Goal: Task Accomplishment & Management: Complete application form

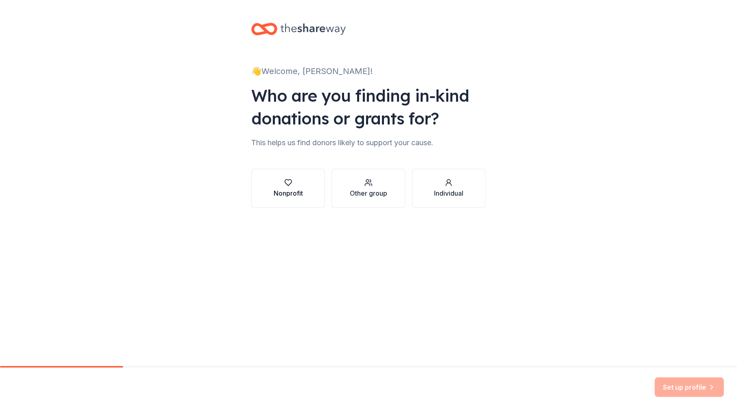
click at [317, 182] on button "Nonprofit" at bounding box center [288, 188] width 74 height 39
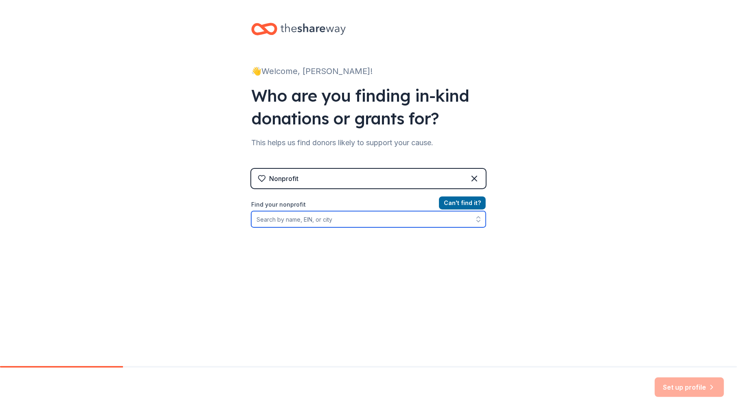
click at [329, 217] on input "Find your nonprofit" at bounding box center [368, 219] width 235 height 16
type input "TCC Family Health"
drag, startPoint x: 410, startPoint y: 217, endPoint x: 190, endPoint y: 222, distance: 220.8
click at [190, 222] on div "👋 Welcome, Taylor! Who are you finding in-kind donations or grants for? This he…" at bounding box center [368, 174] width 737 height 348
click at [314, 217] on input "Organization name *" at bounding box center [368, 219] width 235 height 17
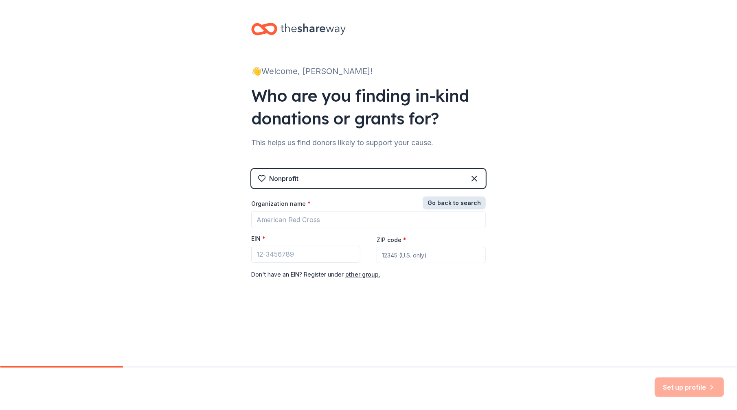
click at [448, 197] on button "Go back to search" at bounding box center [454, 203] width 63 height 13
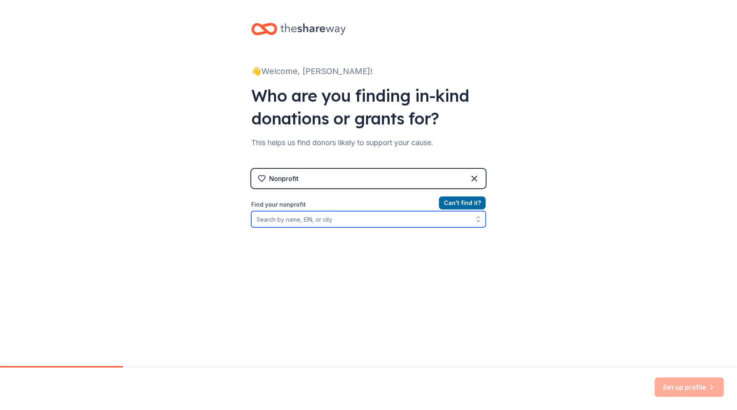
click at [394, 220] on input "Find your nonprofit" at bounding box center [368, 219] width 235 height 16
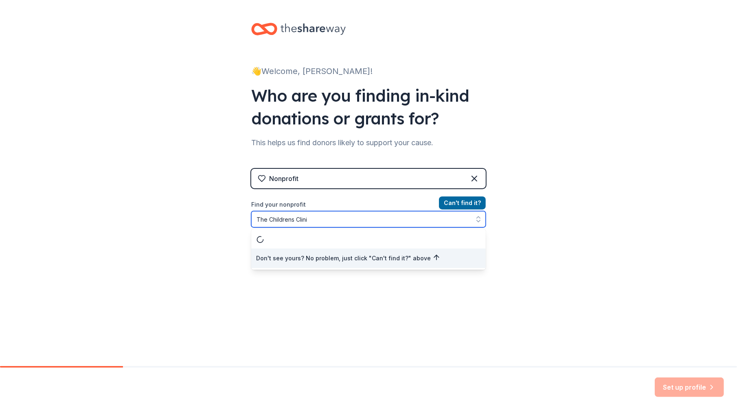
type input "The Childrens Clinic"
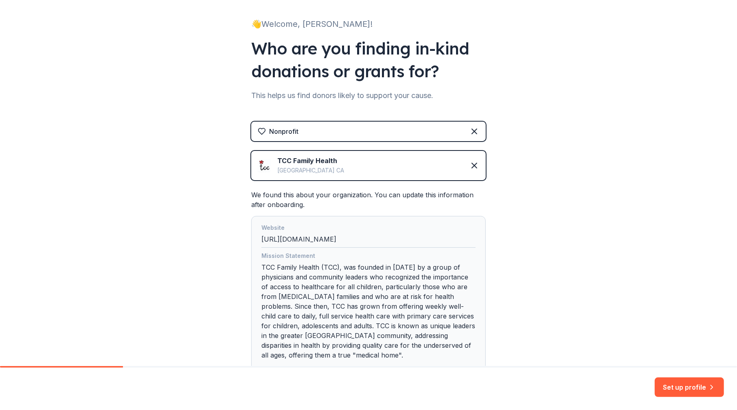
scroll to position [81, 0]
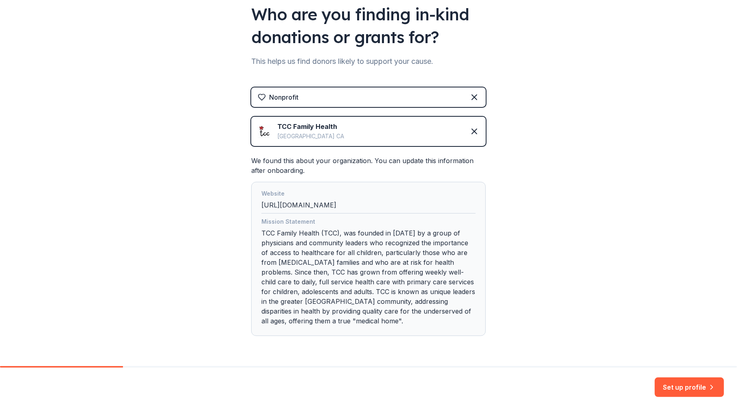
click at [683, 377] on div "Set up profile" at bounding box center [368, 389] width 737 height 42
click at [682, 386] on button "Set up profile" at bounding box center [689, 388] width 69 height 20
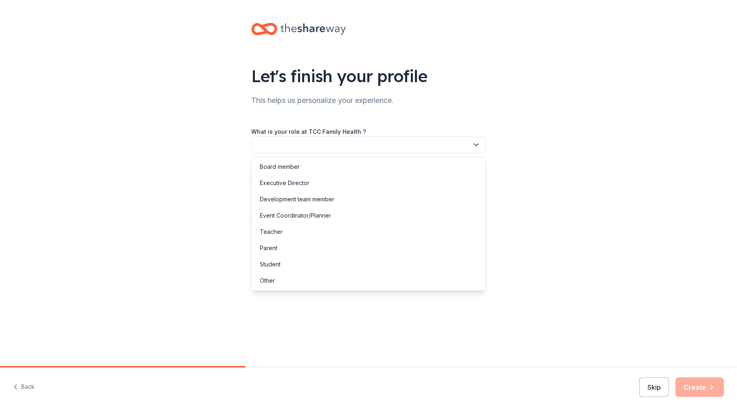
click at [369, 140] on button "button" at bounding box center [368, 144] width 235 height 17
click at [352, 199] on div "Development team member" at bounding box center [368, 199] width 230 height 16
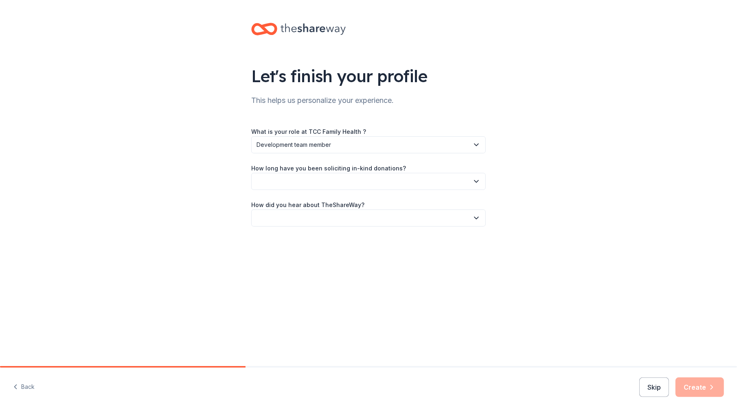
click at [351, 178] on button "button" at bounding box center [368, 181] width 235 height 17
click at [346, 209] on div "This is my first time!" at bounding box center [368, 203] width 230 height 16
click at [340, 216] on button "button" at bounding box center [368, 218] width 235 height 17
click at [309, 259] on div "Online search" at bounding box center [368, 256] width 230 height 16
click at [692, 394] on button "Create" at bounding box center [700, 388] width 48 height 20
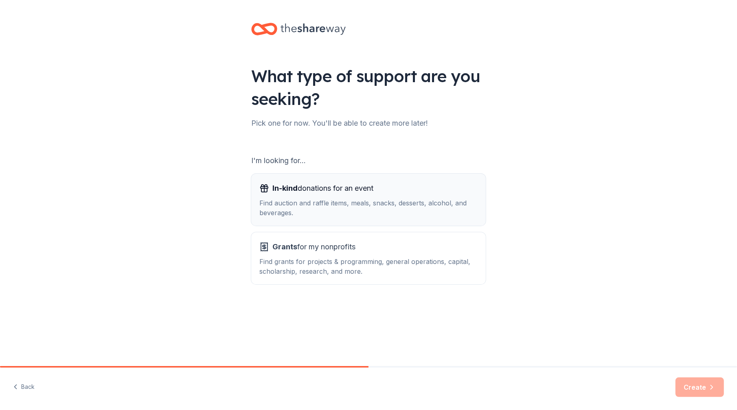
click at [419, 206] on div "Find auction and raffle items, meals, snacks, desserts, alcohol, and beverages." at bounding box center [368, 208] width 218 height 20
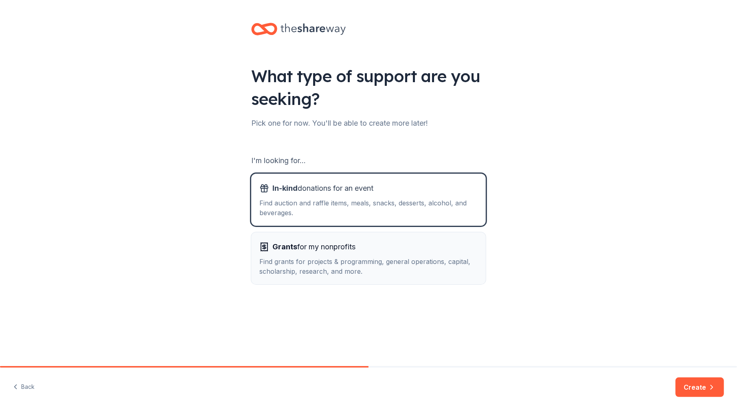
click at [450, 268] on div "Find grants for projects & programming, general operations, capital, scholarshi…" at bounding box center [368, 267] width 218 height 20
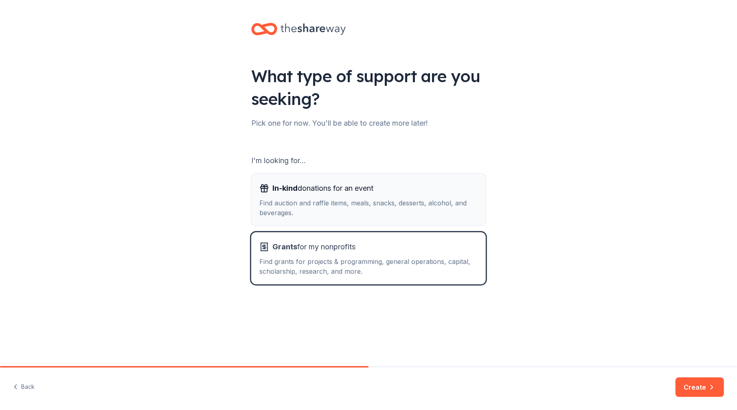
click at [436, 183] on div "In-kind donations for an event" at bounding box center [368, 188] width 218 height 13
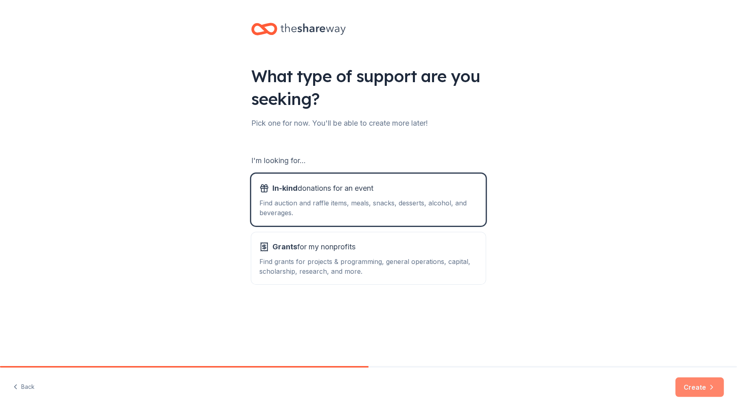
click at [685, 382] on button "Create" at bounding box center [700, 388] width 48 height 20
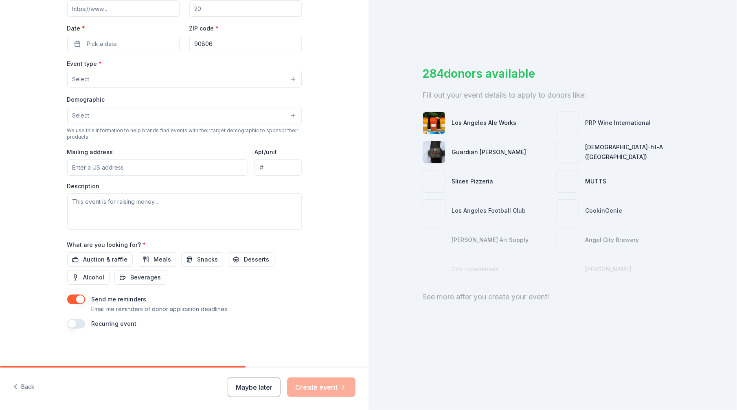
scroll to position [11, 0]
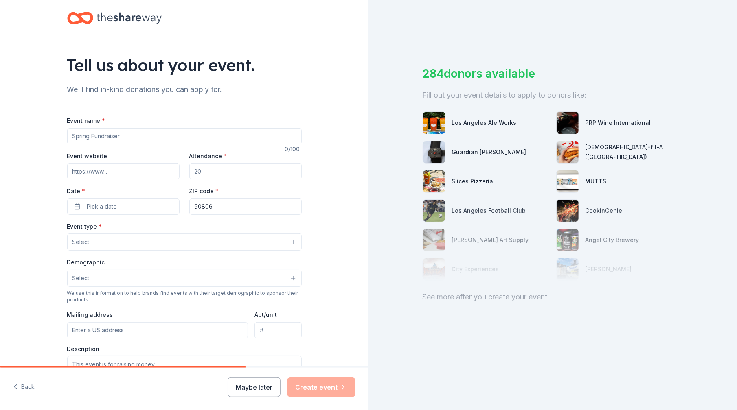
click at [145, 136] on input "Event name *" at bounding box center [184, 136] width 235 height 16
type input "T"
type input "2025 TCC Family Health Beach Walk & Health Festival"
click at [125, 173] on input "Event website" at bounding box center [123, 171] width 112 height 16
click at [129, 172] on input "Event website" at bounding box center [123, 171] width 112 height 16
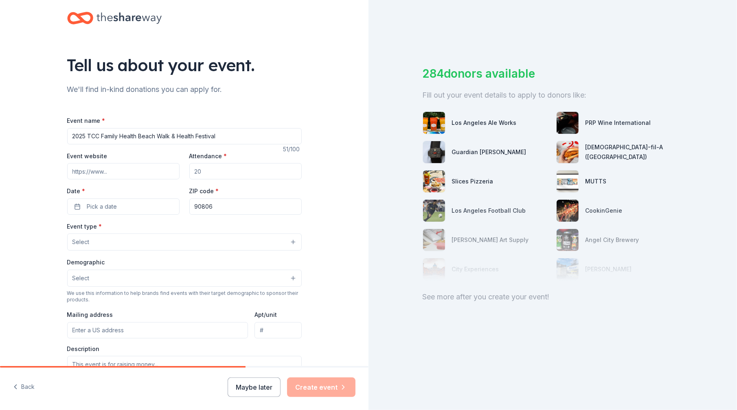
paste input "https://tccfamilyhealth.akaraisin.com/ui/beachwalk2025"
type input "https://tccfamilyhealth.akaraisin.com/ui/beachwalk2025"
drag, startPoint x: 214, startPoint y: 169, endPoint x: 156, endPoint y: 169, distance: 57.8
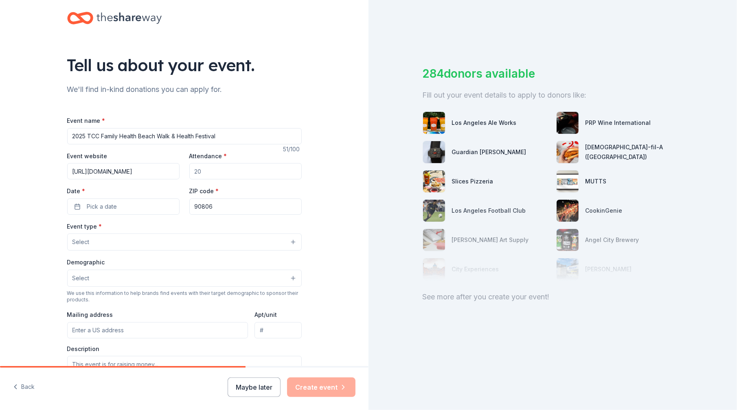
click at [156, 169] on div "Event website https://tccfamilyhealth.akaraisin.com/ui/beachwalk2025 Attendance…" at bounding box center [184, 183] width 235 height 64
type input "300"
click at [124, 206] on button "Pick a date" at bounding box center [123, 207] width 112 height 16
click at [162, 229] on button "Go to next month" at bounding box center [164, 227] width 11 height 11
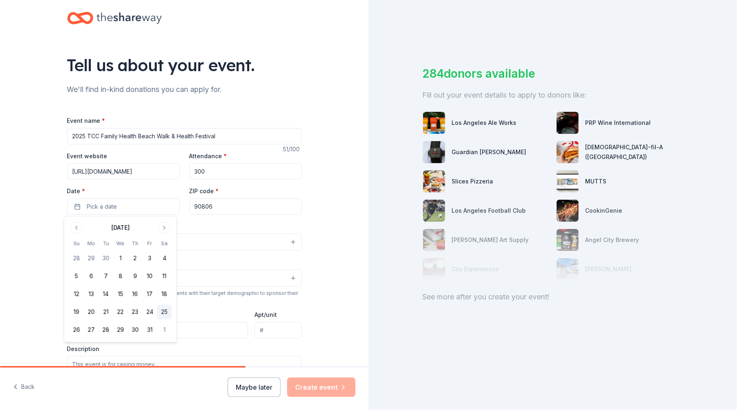
click at [161, 311] on button "25" at bounding box center [164, 312] width 15 height 15
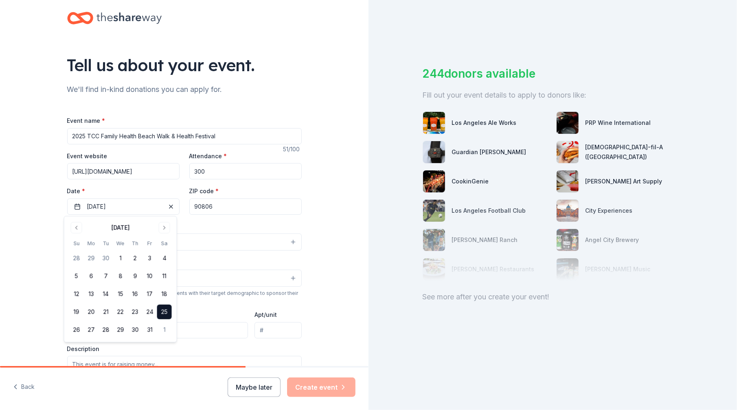
click at [231, 209] on input "90806" at bounding box center [245, 207] width 112 height 16
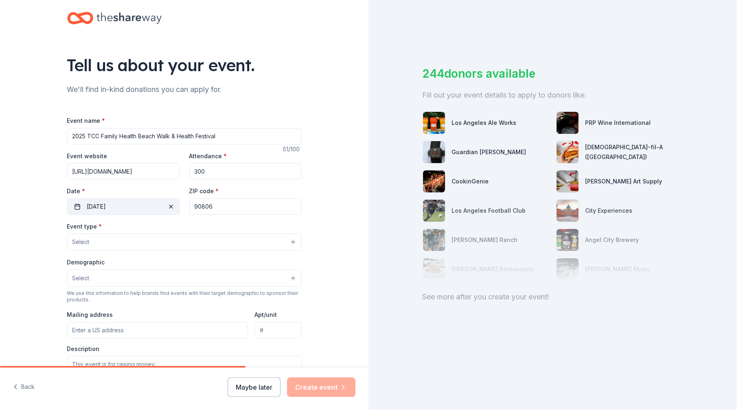
drag, startPoint x: 225, startPoint y: 206, endPoint x: 175, endPoint y: 206, distance: 50.1
click at [175, 206] on div "Event website https://tccfamilyhealth.akaraisin.com/ui/beachwalk2025 Attendance…" at bounding box center [184, 183] width 235 height 64
click at [244, 208] on input "90806" at bounding box center [245, 207] width 112 height 16
type input "90802"
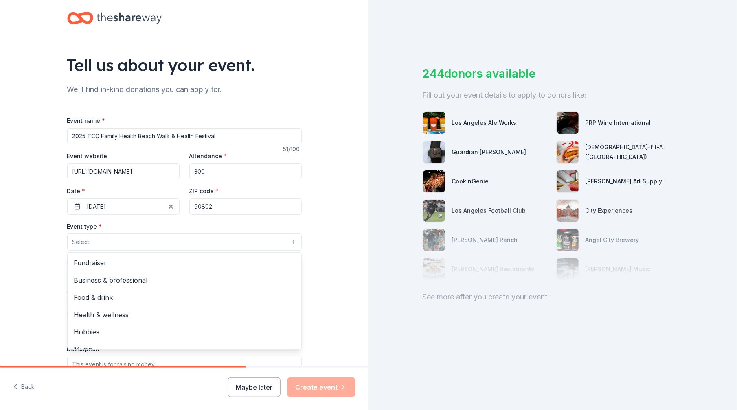
click at [156, 238] on button "Select" at bounding box center [184, 242] width 235 height 17
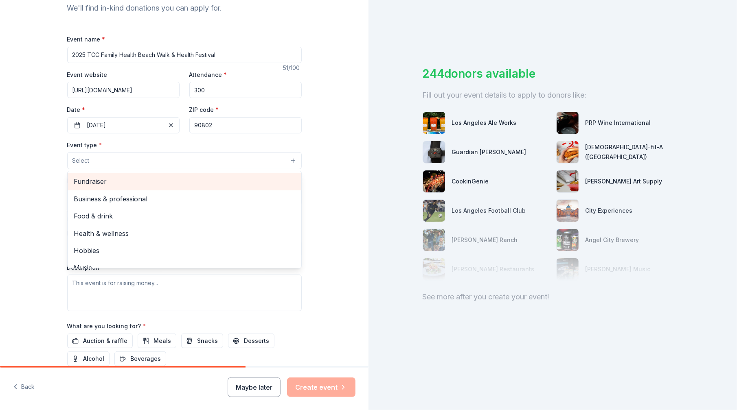
click at [149, 182] on span "Fundraiser" at bounding box center [184, 181] width 221 height 11
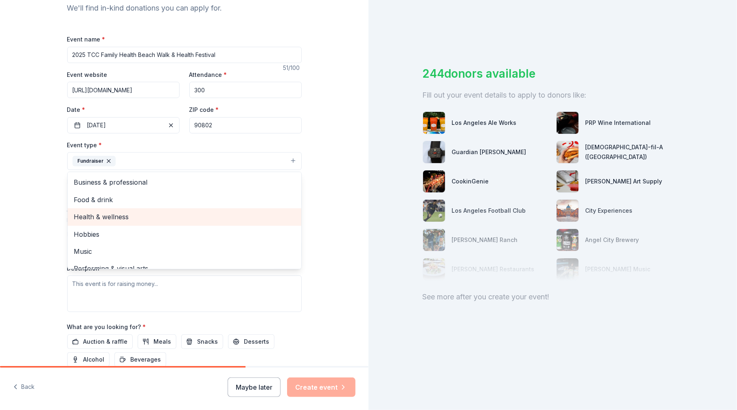
click at [123, 218] on span "Health & wellness" at bounding box center [184, 217] width 221 height 11
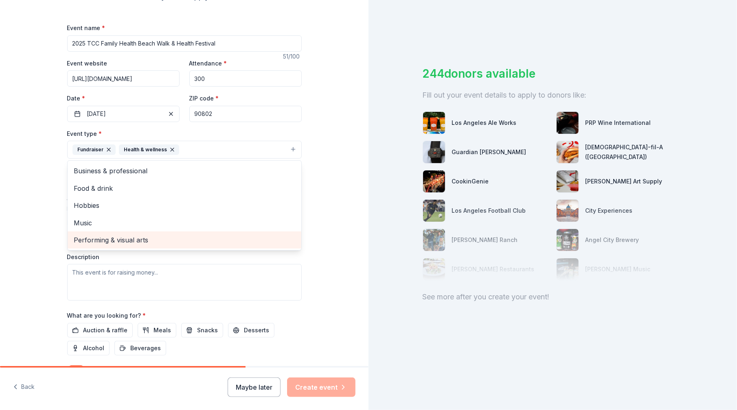
scroll to position [92, 0]
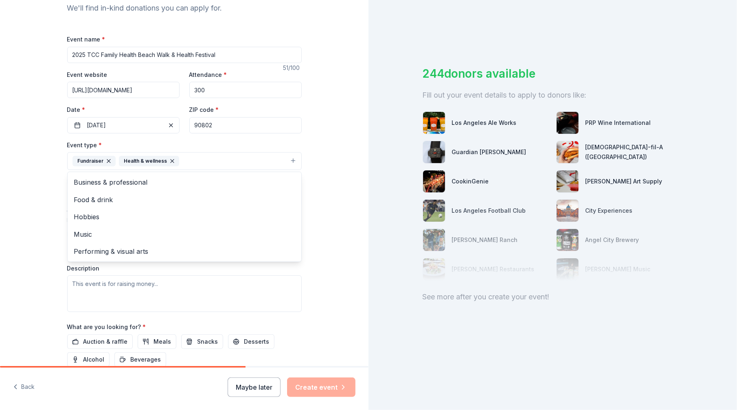
click at [37, 194] on div "Tell us about your event. We'll find in-kind donations you can apply for. Event…" at bounding box center [184, 179] width 369 height 543
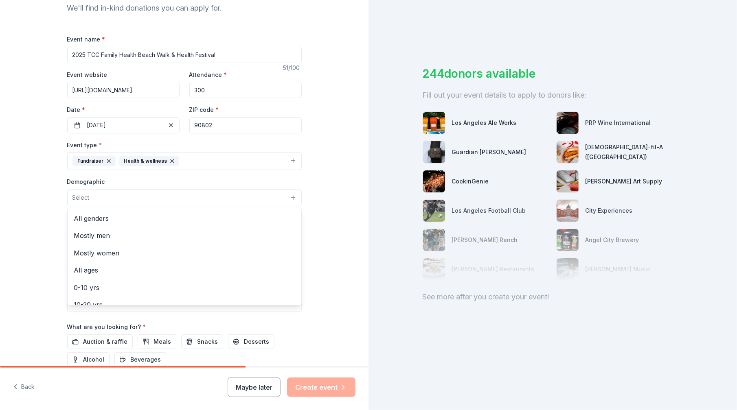
click at [92, 191] on button "Select" at bounding box center [184, 197] width 235 height 17
click at [127, 220] on span "All genders" at bounding box center [184, 218] width 221 height 11
click at [100, 251] on span "All ages" at bounding box center [184, 254] width 221 height 11
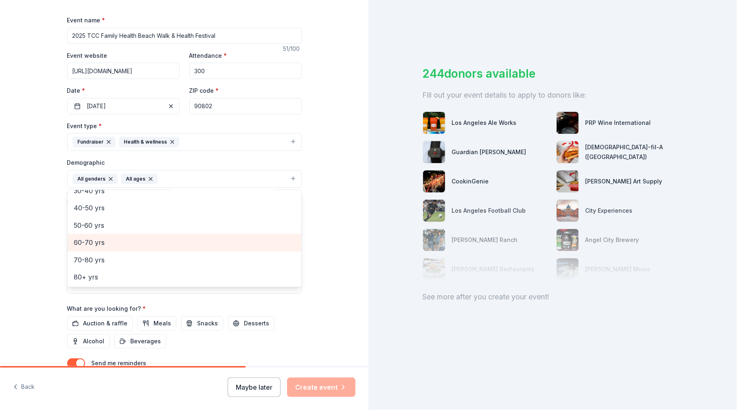
scroll to position [133, 0]
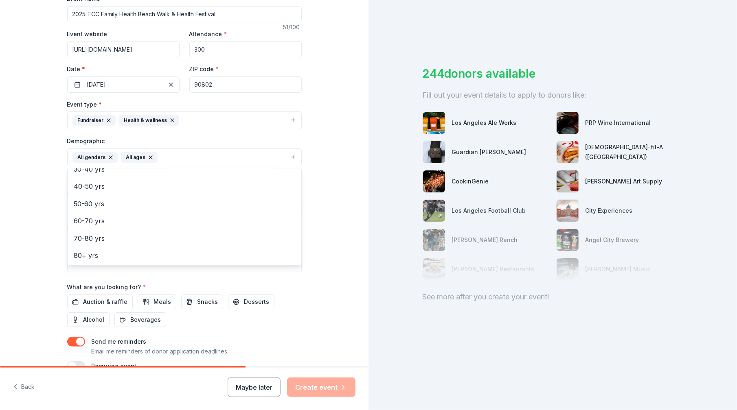
click at [54, 220] on div "Tell us about your event. We'll find in-kind donations you can apply for. Event…" at bounding box center [184, 139] width 261 height 544
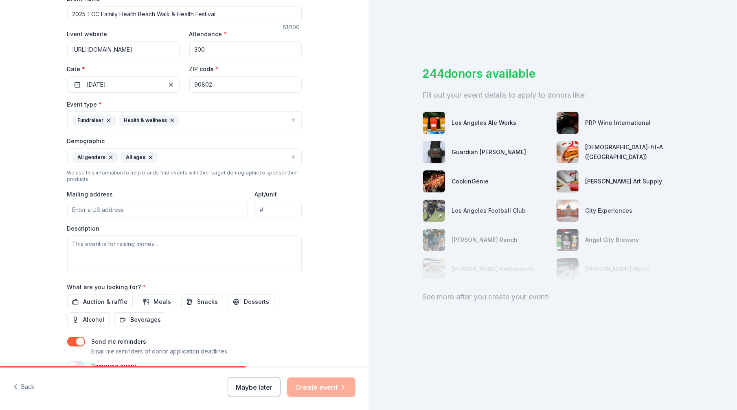
click at [123, 205] on input "Mailing address" at bounding box center [157, 210] width 181 height 16
type input "701 E 28th St. STE 200"
click at [147, 246] on textarea at bounding box center [184, 254] width 235 height 37
paste textarea "The core purpose of our annual Beach Walk is to promote community health, raise…"
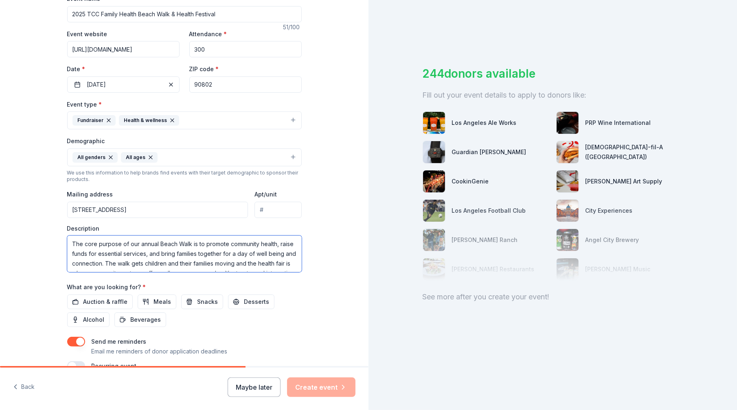
scroll to position [15, 0]
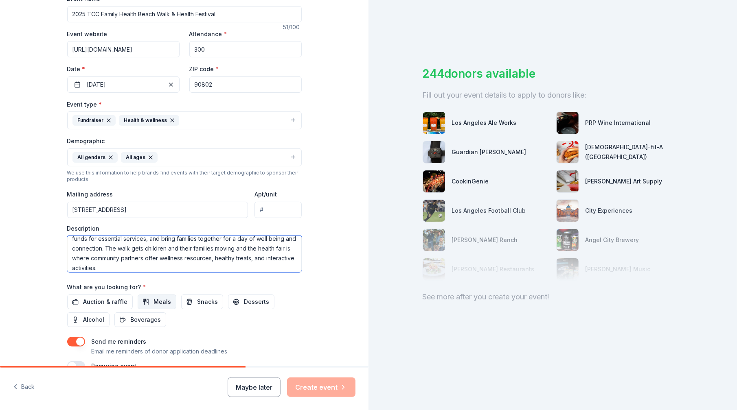
type textarea "The core purpose of our annual Beach Walk is to promote community health, raise…"
click at [154, 302] on span "Meals" at bounding box center [163, 302] width 18 height 10
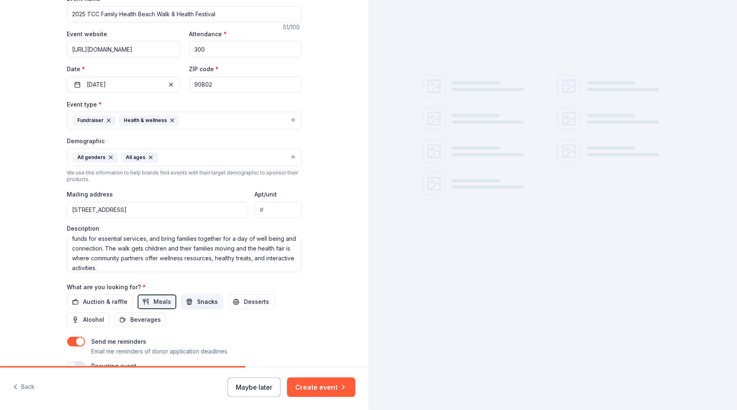
click at [181, 297] on button "Snacks" at bounding box center [202, 302] width 42 height 15
click at [113, 297] on span "Auction & raffle" at bounding box center [105, 302] width 44 height 10
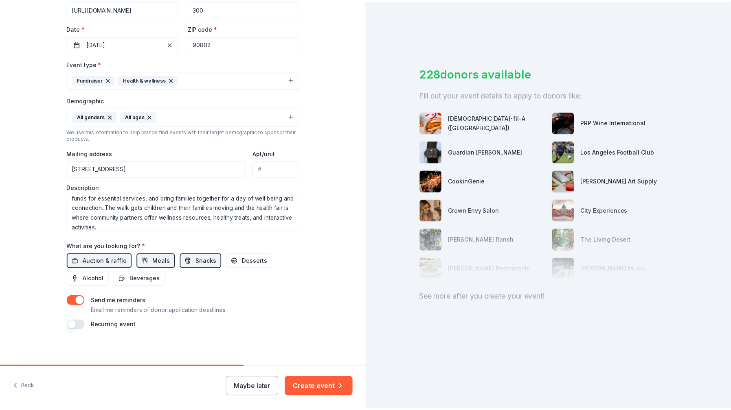
scroll to position [175, 0]
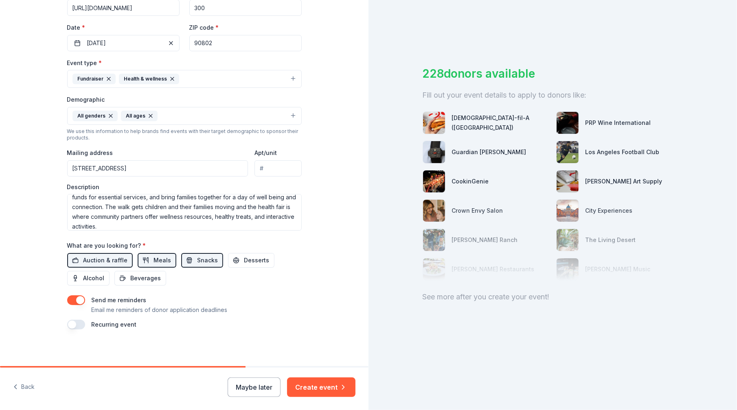
click at [127, 305] on p "Email me reminders of donor application deadlines" at bounding box center [160, 310] width 136 height 10
click at [79, 301] on button "button" at bounding box center [76, 301] width 18 height 10
click at [332, 390] on button "Create event" at bounding box center [321, 388] width 68 height 20
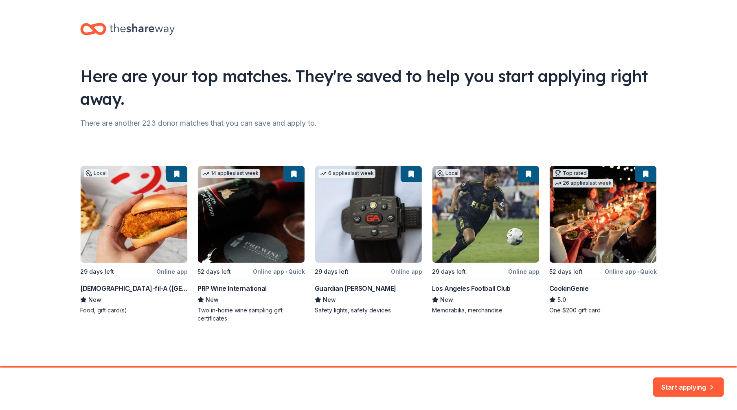
click at [154, 212] on div "Local 29 days left Online app Chick-fil-A (Los Angeles) New Food, gift card(s) …" at bounding box center [368, 244] width 577 height 157
click at [703, 386] on button "Start applying" at bounding box center [688, 383] width 71 height 20
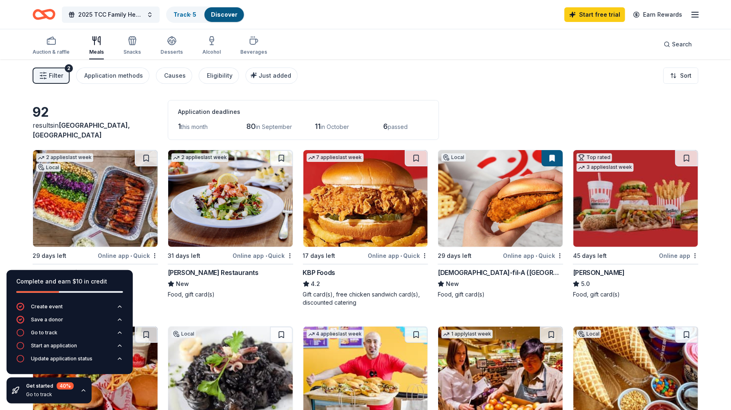
scroll to position [41, 0]
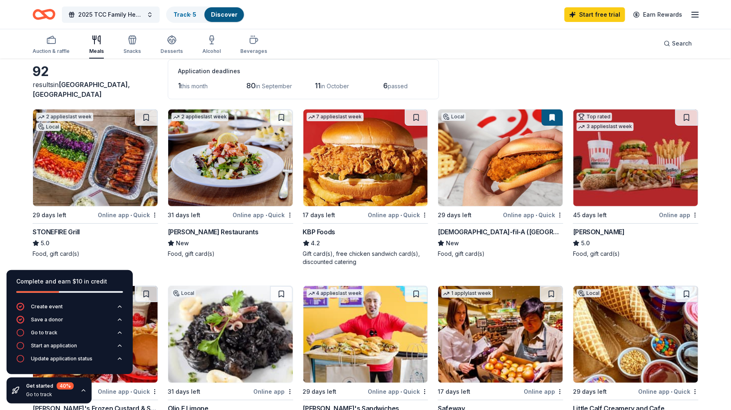
click at [112, 143] on img at bounding box center [95, 158] width 125 height 97
click at [460, 33] on div "Auction & raffle Meals Snacks Desserts Alcohol Beverages Search" at bounding box center [366, 44] width 666 height 30
click at [54, 41] on icon "button" at bounding box center [51, 40] width 10 height 10
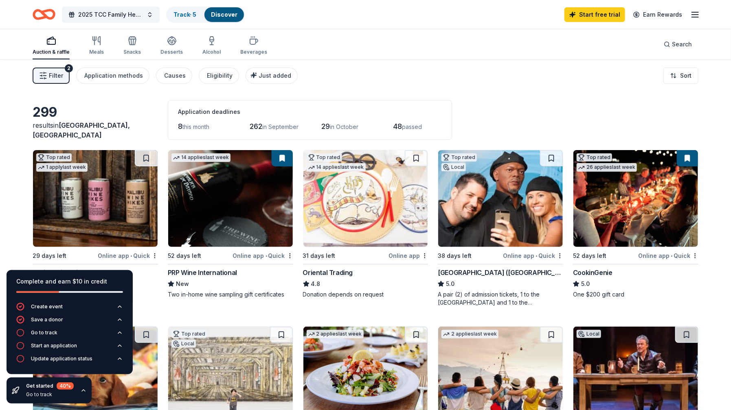
click at [44, 76] on icon "button" at bounding box center [43, 76] width 8 height 8
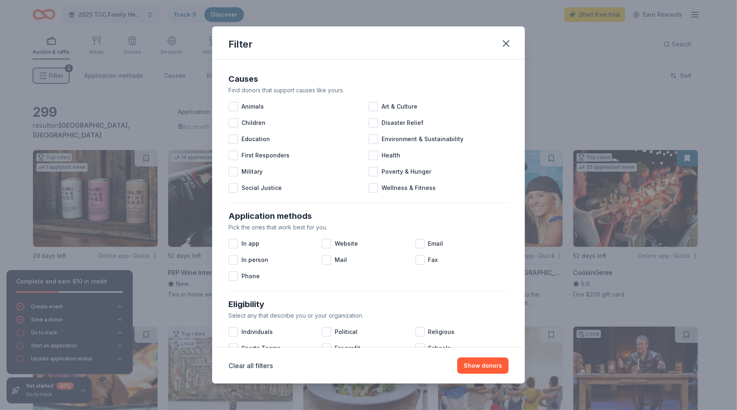
click at [513, 42] on button "button" at bounding box center [506, 44] width 18 height 18
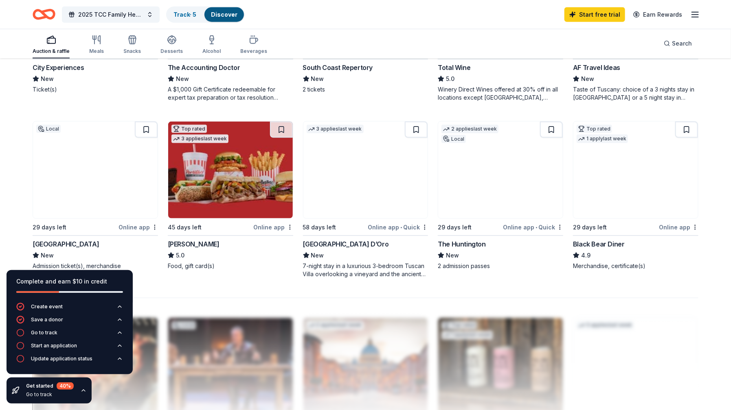
scroll to position [570, 0]
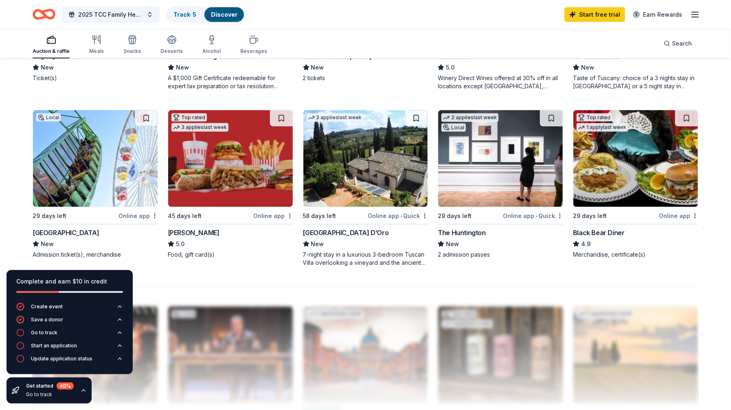
click at [595, 179] on img at bounding box center [635, 158] width 125 height 97
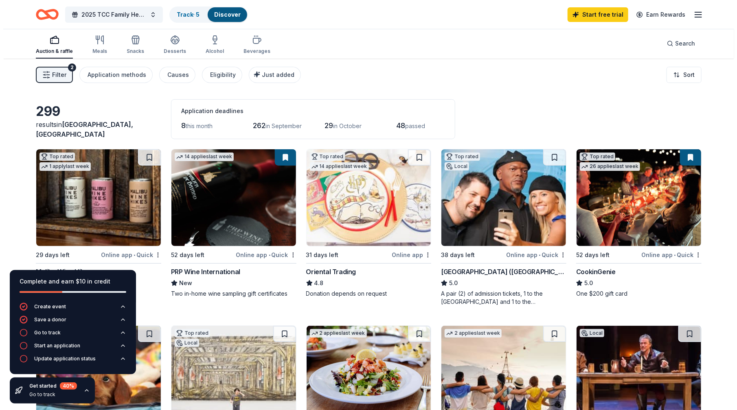
scroll to position [0, 0]
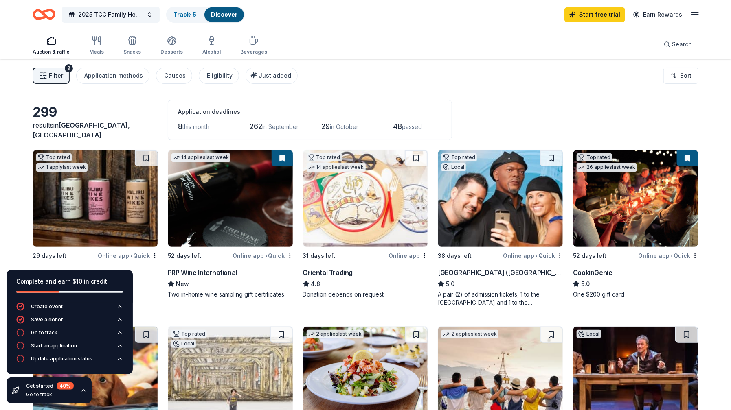
click at [76, 393] on div "Get started 40 % Go to track" at bounding box center [49, 391] width 85 height 26
click at [81, 391] on icon "button" at bounding box center [83, 391] width 7 height 7
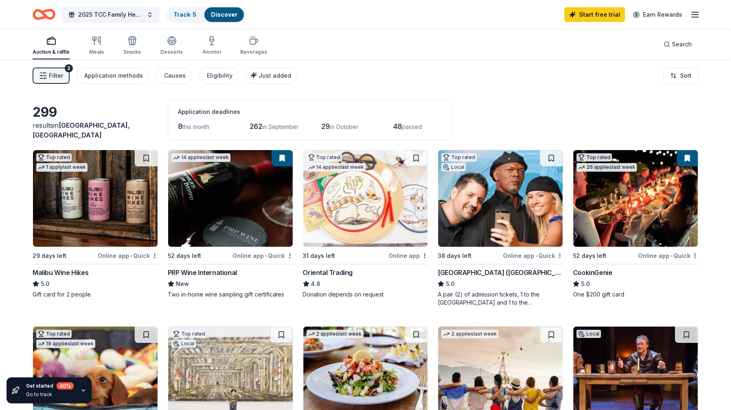
click at [53, 78] on span "Filter" at bounding box center [56, 76] width 14 height 10
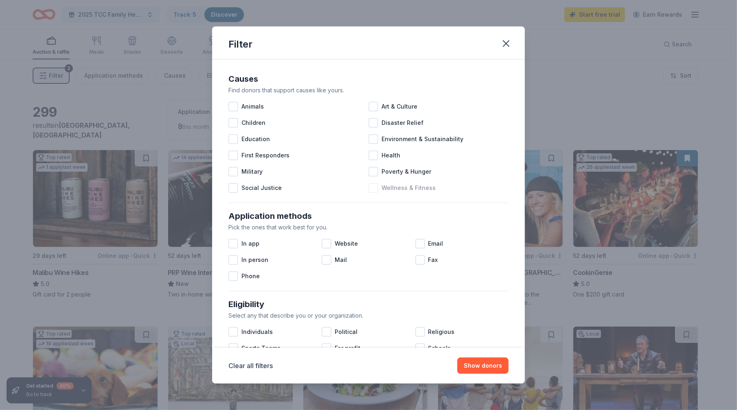
click at [371, 189] on div at bounding box center [374, 188] width 10 height 10
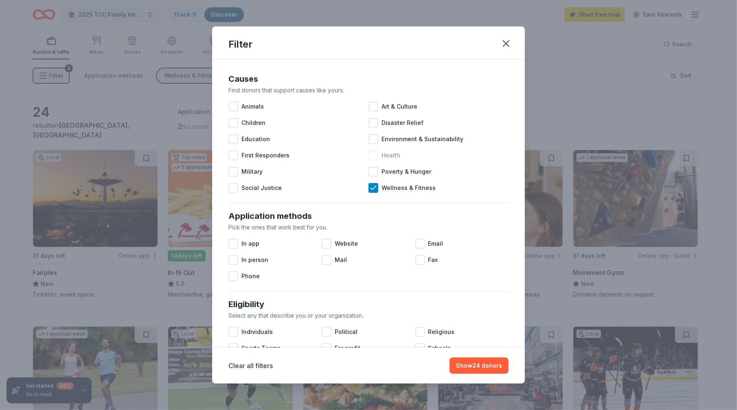
click at [372, 156] on div at bounding box center [374, 156] width 10 height 10
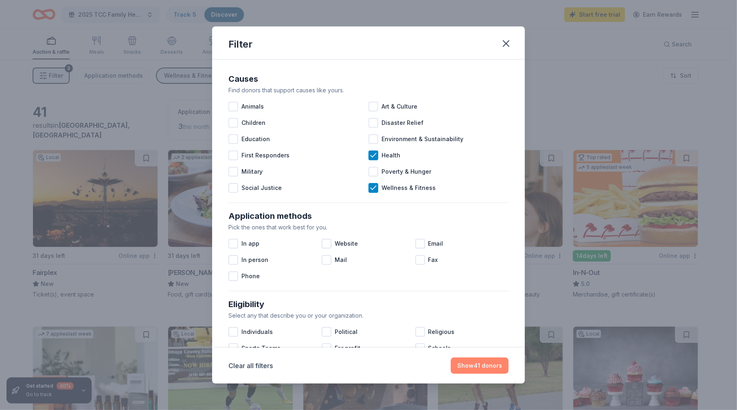
click at [485, 364] on button "Show 41 donors" at bounding box center [480, 366] width 58 height 16
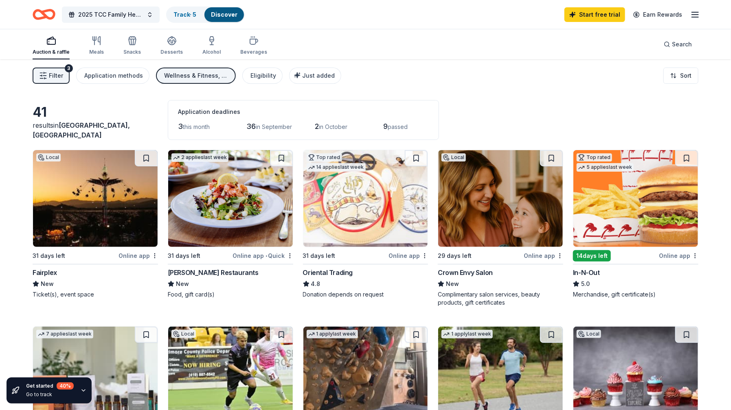
click at [616, 212] on img at bounding box center [635, 198] width 125 height 97
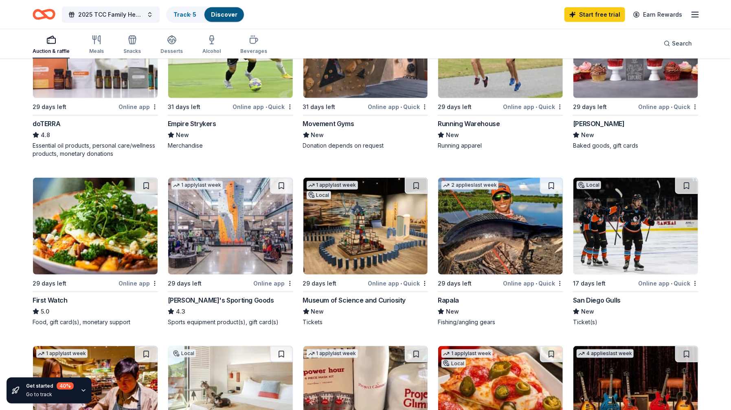
scroll to position [489, 0]
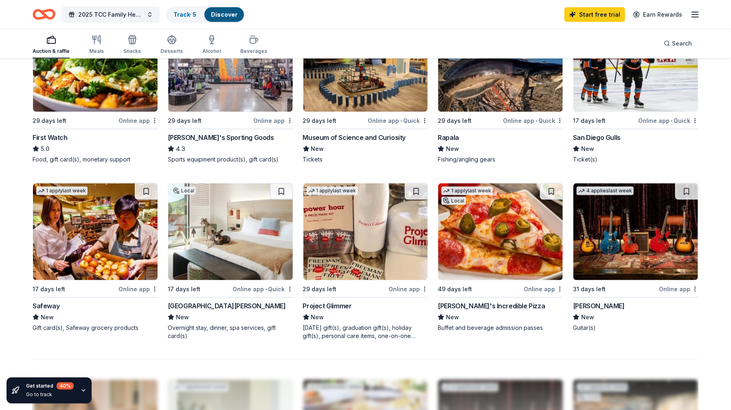
drag, startPoint x: 123, startPoint y: 234, endPoint x: 57, endPoint y: 233, distance: 65.6
click at [57, 233] on img at bounding box center [95, 232] width 125 height 97
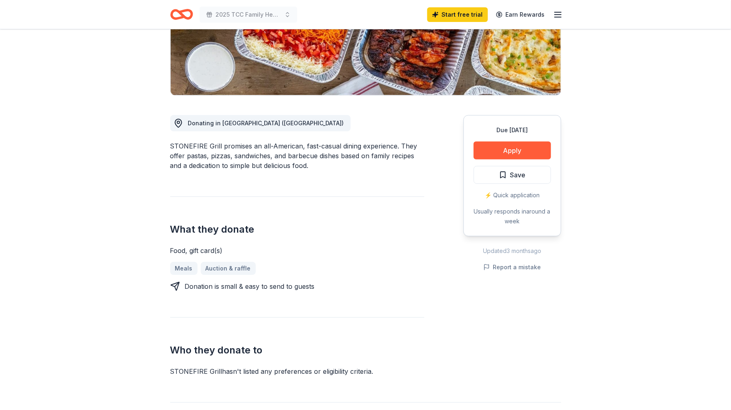
scroll to position [163, 0]
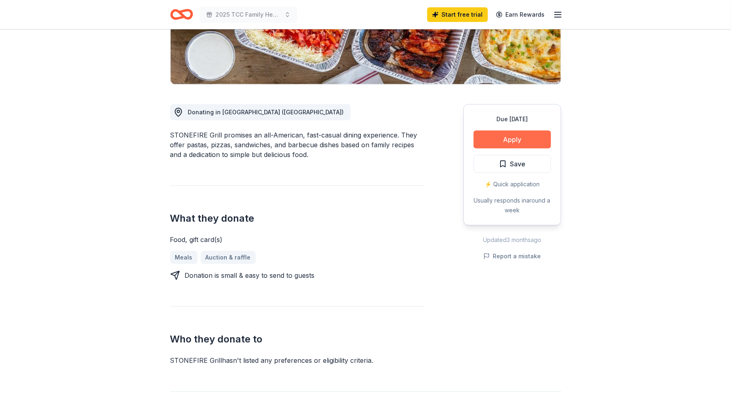
click at [503, 145] on button "Apply" at bounding box center [512, 140] width 77 height 18
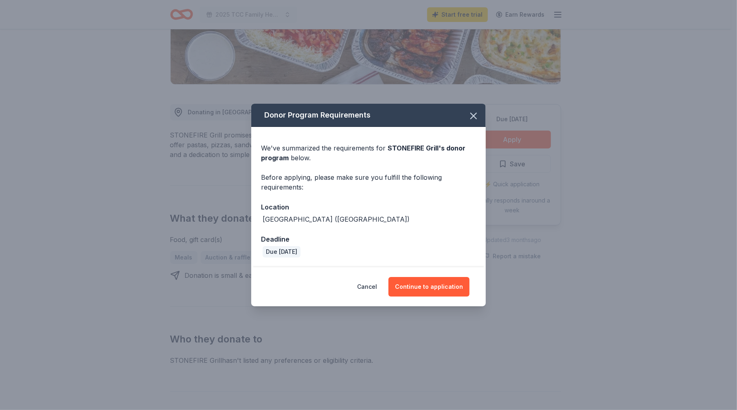
click at [360, 208] on div "Location" at bounding box center [368, 207] width 215 height 11
click at [479, 115] on icon "button" at bounding box center [473, 115] width 11 height 11
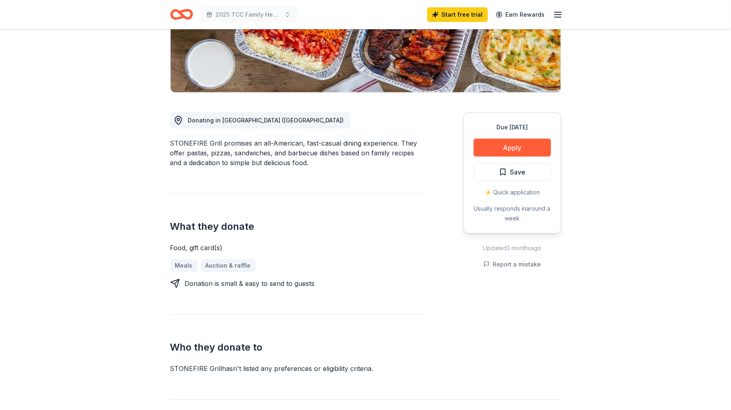
scroll to position [0, 0]
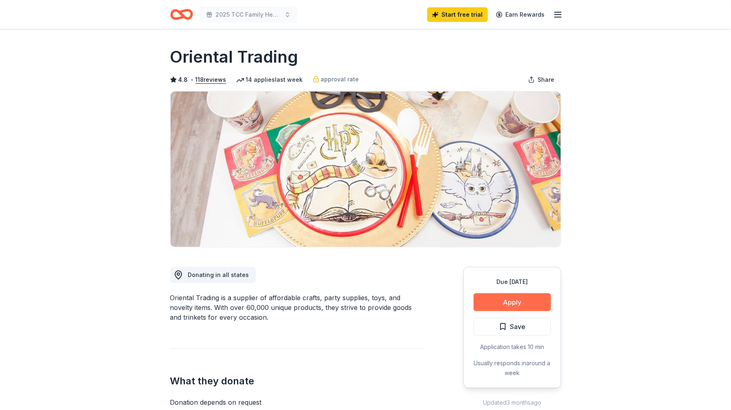
click at [517, 299] on button "Apply" at bounding box center [512, 303] width 77 height 18
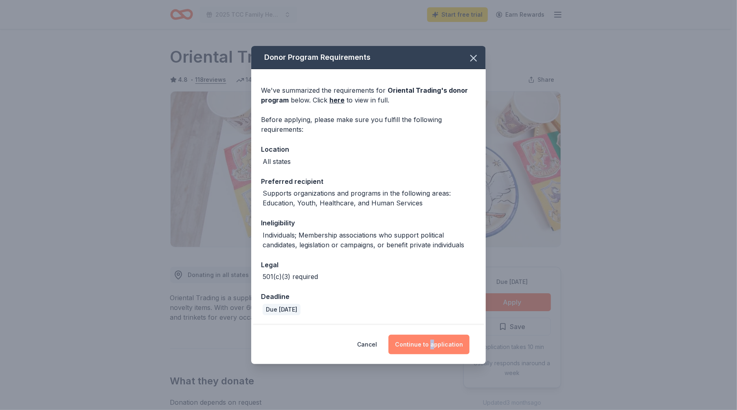
click at [436, 353] on div "Cancel Continue to application" at bounding box center [368, 344] width 235 height 39
click at [440, 345] on button "Continue to application" at bounding box center [428, 345] width 81 height 20
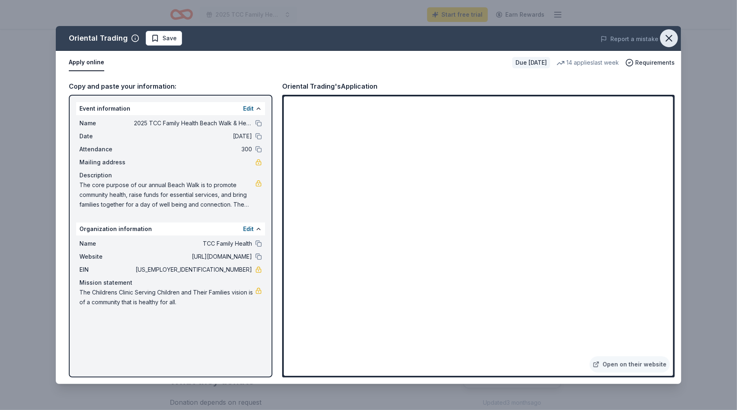
click at [671, 33] on icon "button" at bounding box center [668, 38] width 11 height 11
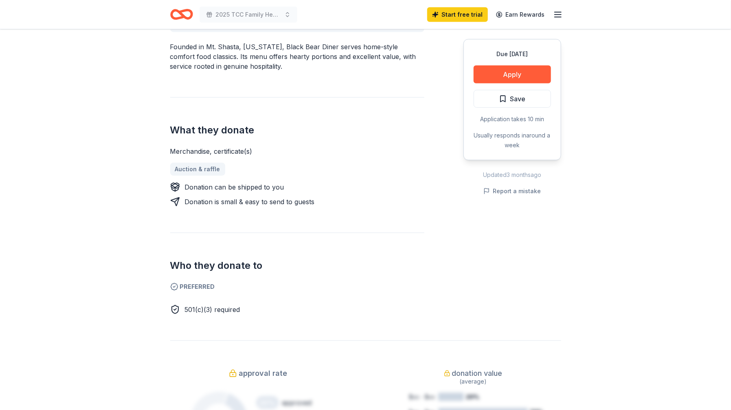
scroll to position [204, 0]
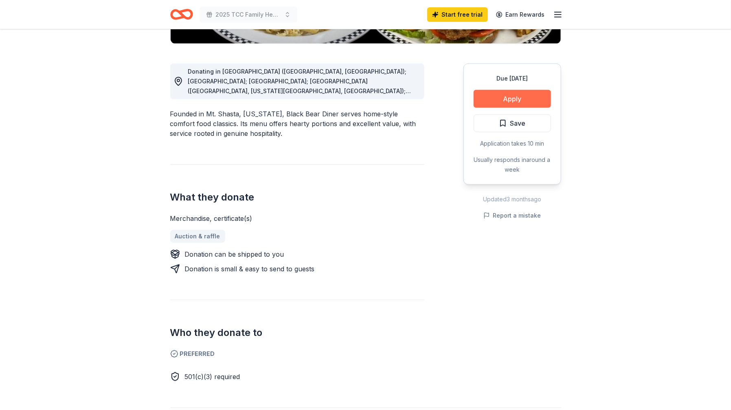
click at [509, 100] on button "Apply" at bounding box center [512, 99] width 77 height 18
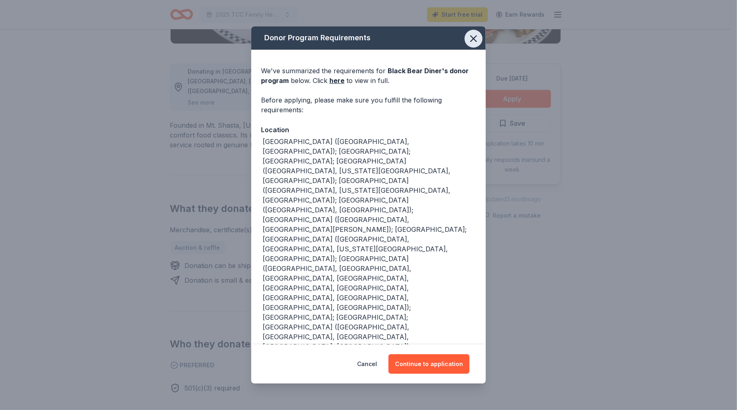
click at [472, 42] on icon "button" at bounding box center [474, 39] width 6 height 6
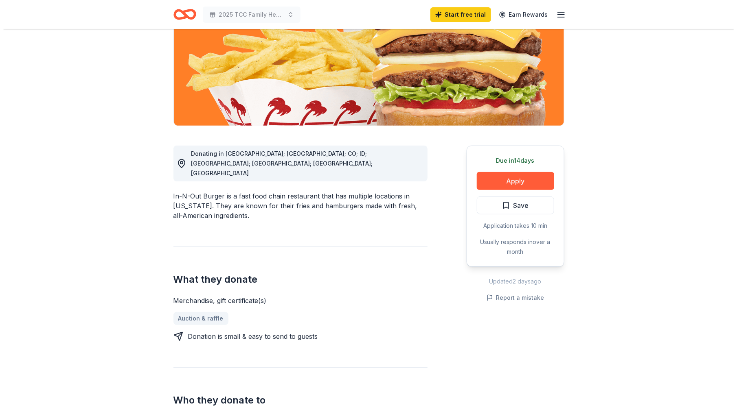
scroll to position [122, 0]
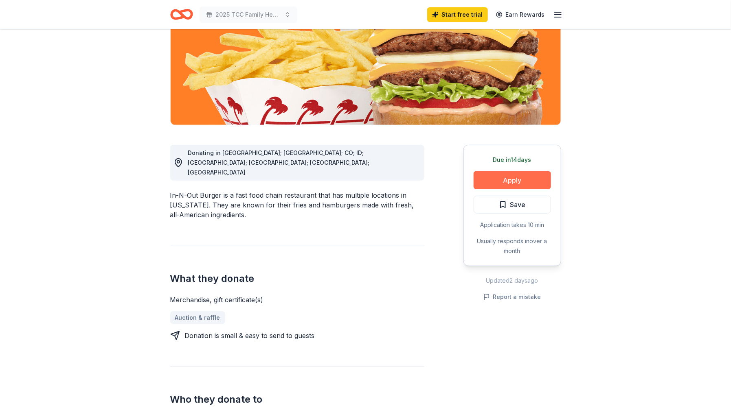
click at [494, 182] on button "Apply" at bounding box center [512, 180] width 77 height 18
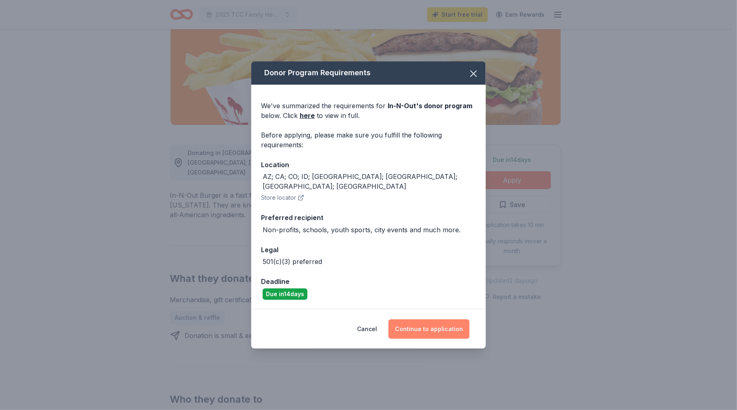
click at [417, 329] on button "Continue to application" at bounding box center [428, 330] width 81 height 20
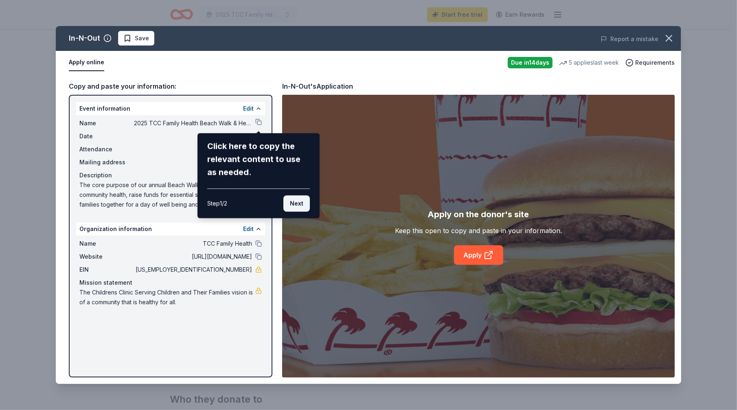
click at [297, 204] on button "Next" at bounding box center [296, 203] width 26 height 16
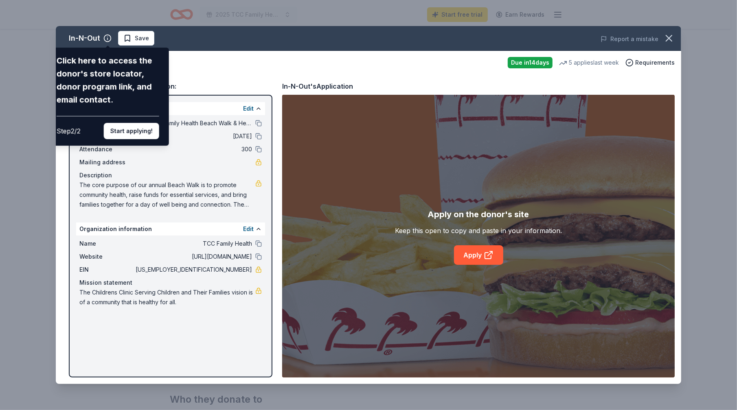
click at [460, 247] on div "In-N-Out Click here to access the donor's store locator, donor program link, an…" at bounding box center [368, 205] width 625 height 358
click at [467, 249] on div "In-N-Out Click here to access the donor's store locator, donor program link, an…" at bounding box center [368, 205] width 625 height 358
click at [476, 253] on div "In-N-Out Click here to access the donor's store locator, donor program link, an…" at bounding box center [368, 205] width 625 height 358
click at [132, 135] on button "Start applying!" at bounding box center [131, 131] width 55 height 16
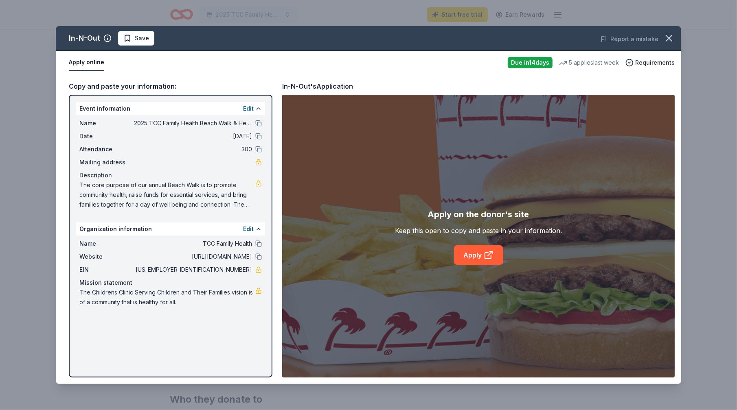
click at [492, 255] on div "In-N-Out Save Report a mistake Apply online Due in 14 days 5 applies last week …" at bounding box center [368, 205] width 625 height 358
click at [636, 63] on div "Requirements" at bounding box center [649, 63] width 49 height 10
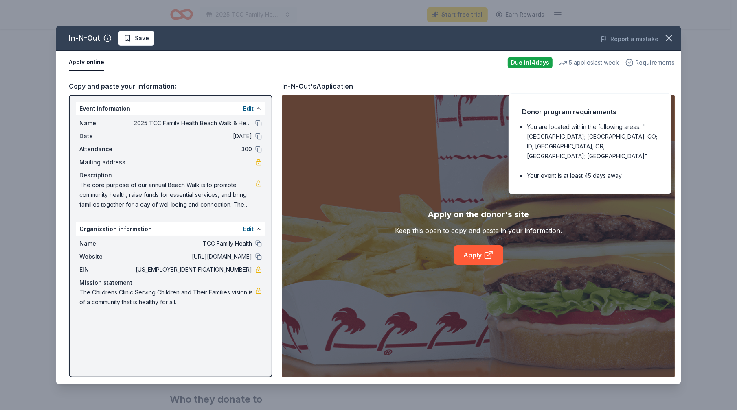
click at [636, 63] on div "Requirements" at bounding box center [649, 63] width 49 height 10
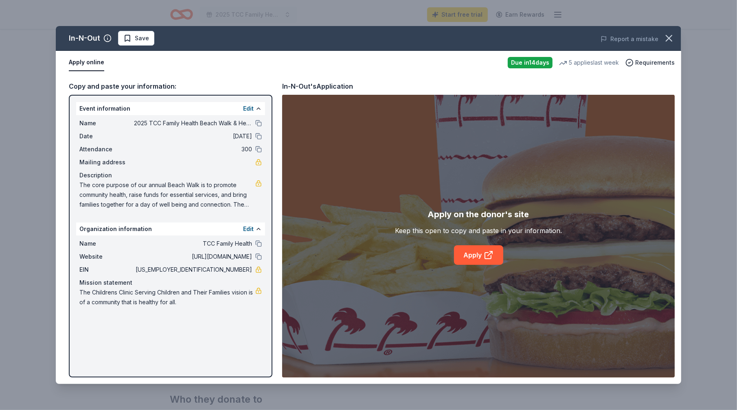
click at [95, 61] on button "Apply online" at bounding box center [86, 62] width 35 height 17
click at [481, 252] on link "Apply" at bounding box center [478, 256] width 49 height 20
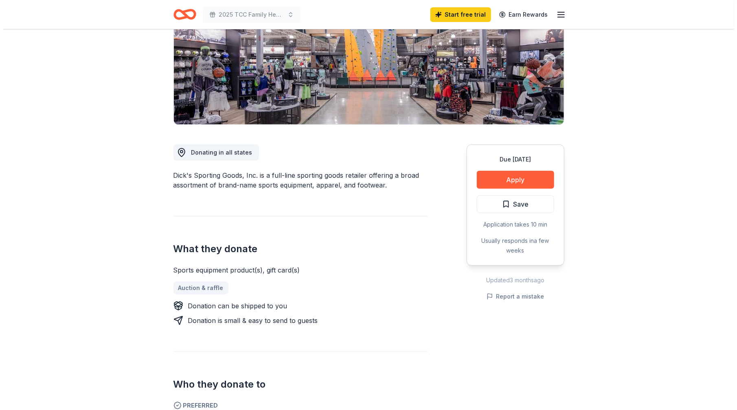
scroll to position [81, 0]
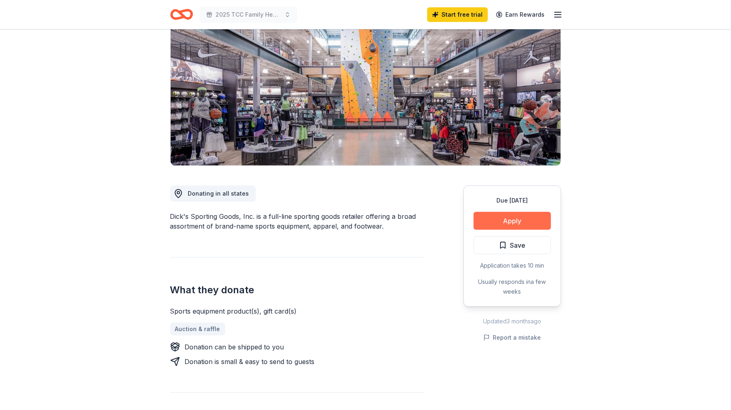
click at [507, 217] on button "Apply" at bounding box center [512, 221] width 77 height 18
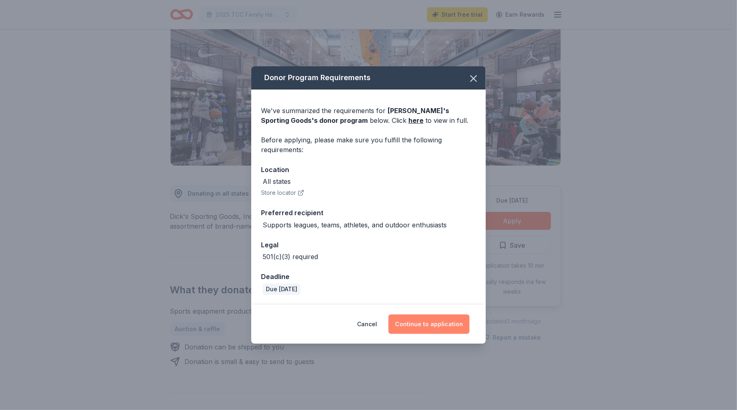
click at [448, 325] on button "Continue to application" at bounding box center [428, 325] width 81 height 20
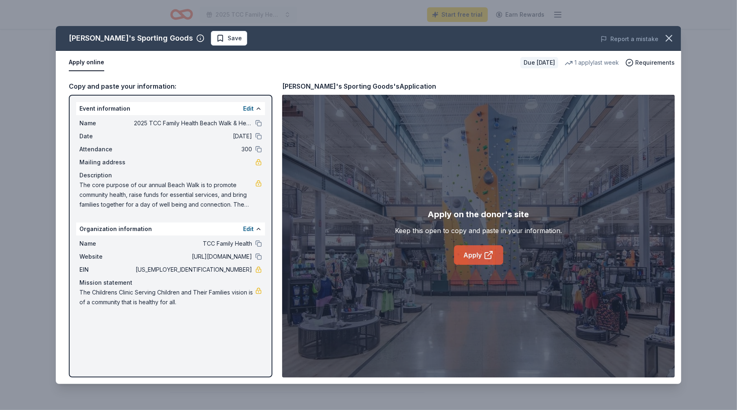
click at [468, 260] on link "Apply" at bounding box center [478, 256] width 49 height 20
